Goal: Task Accomplishment & Management: Manage account settings

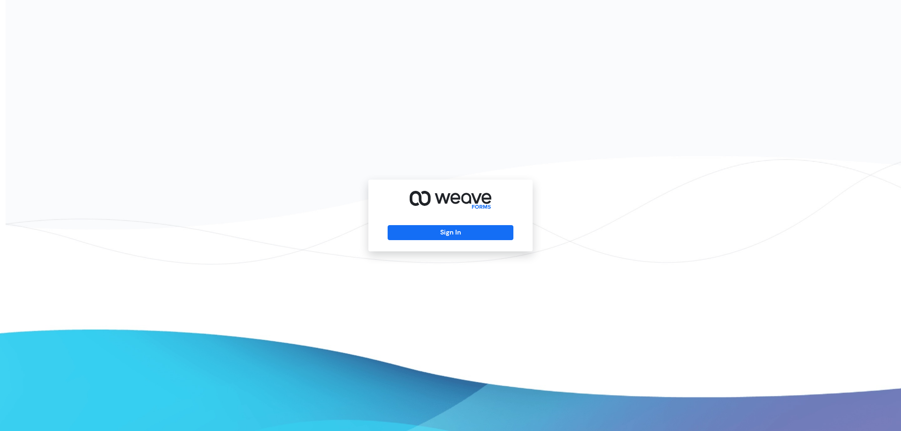
click at [434, 122] on div "Sign In" at bounding box center [450, 215] width 901 height 431
click at [461, 237] on button "Sign In" at bounding box center [450, 232] width 125 height 15
